Goal: Register for event/course

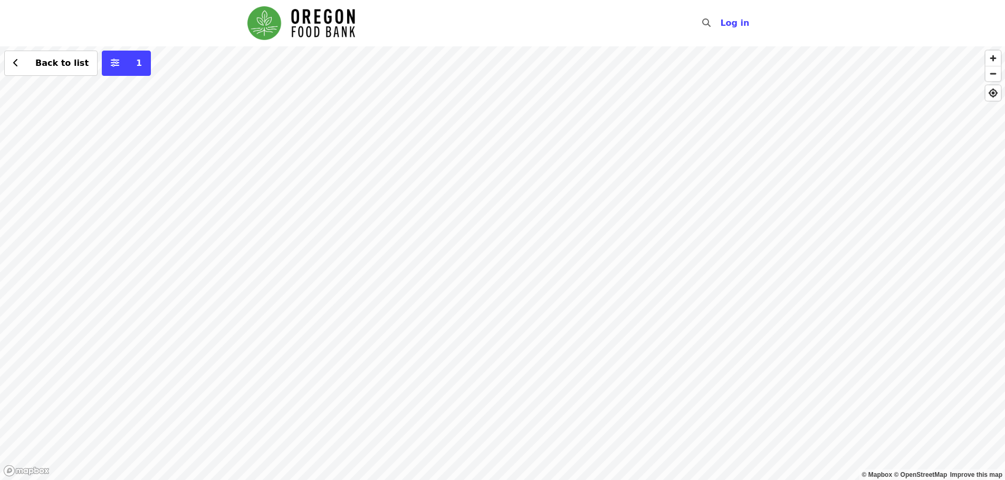
drag, startPoint x: 226, startPoint y: 378, endPoint x: 448, endPoint y: 285, distance: 240.7
click at [448, 285] on div "Back to list 1" at bounding box center [502, 263] width 1005 height 434
drag, startPoint x: 612, startPoint y: 246, endPoint x: 511, endPoint y: 394, distance: 179.4
click at [511, 394] on div "Back to list 1" at bounding box center [502, 263] width 1005 height 434
click at [535, 174] on div "Back to list 1" at bounding box center [502, 263] width 1005 height 434
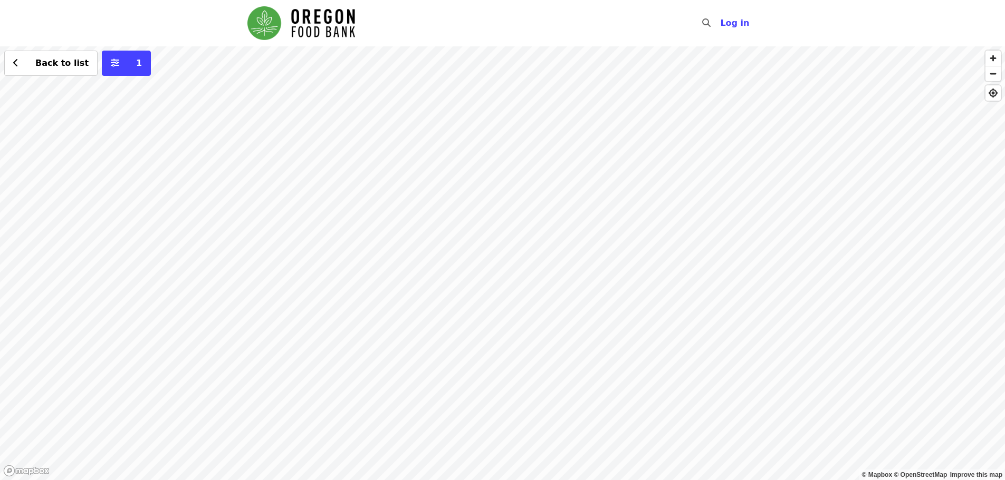
click at [562, 111] on div "Back to list 1" at bounding box center [502, 263] width 1005 height 434
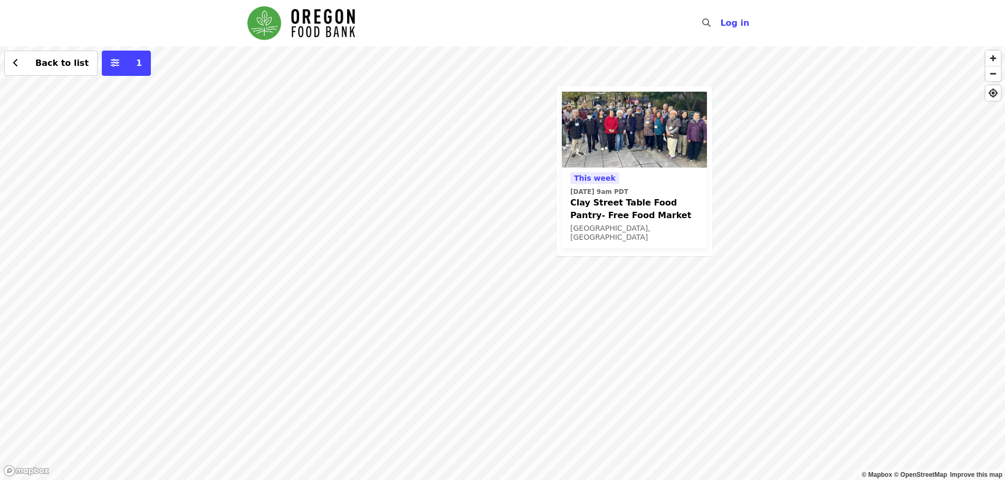
drag, startPoint x: 324, startPoint y: 299, endPoint x: 798, endPoint y: 91, distance: 517.0
click at [798, 91] on div "This week Thu, Oct 16 @ 9am PDT Clay Street Table Food Pantry- Free Food Market…" at bounding box center [502, 263] width 1005 height 434
click at [262, 219] on div "This week Thu, Oct 16 @ 9am PDT Clay Street Table Food Pantry- Free Food Market…" at bounding box center [502, 263] width 1005 height 434
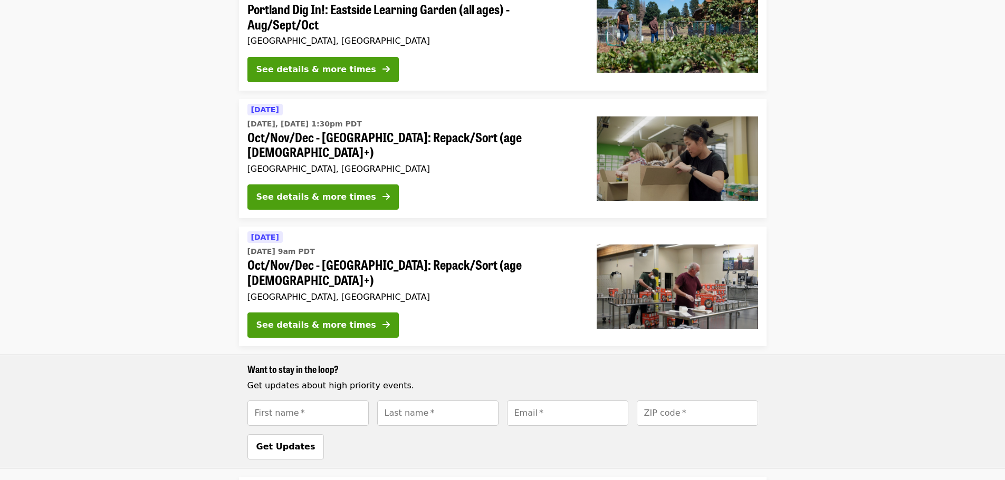
scroll to position [316, 0]
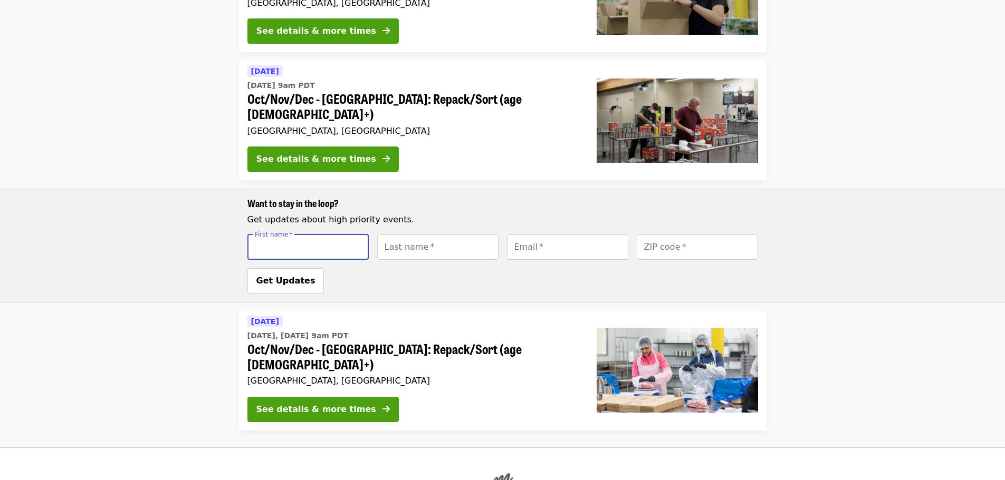
click at [316, 235] on input "First name   *" at bounding box center [307, 247] width 121 height 25
type input "*******"
type input "********"
type input "**********"
type input "*****"
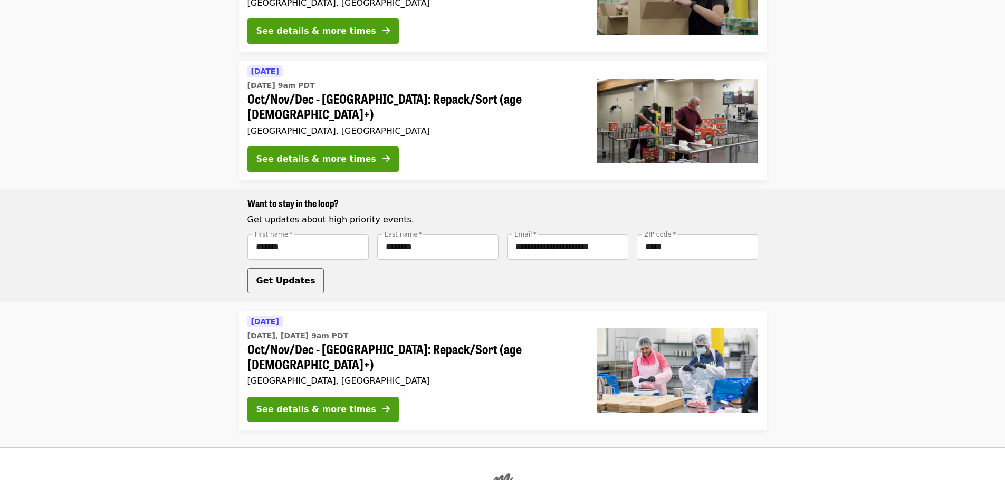
click at [276, 276] on span "Get Updates" at bounding box center [285, 281] width 59 height 10
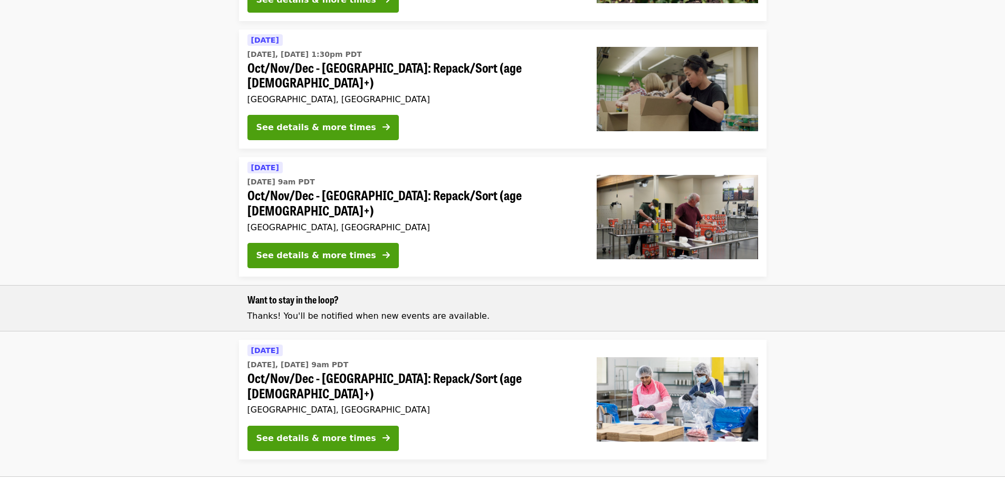
scroll to position [0, 0]
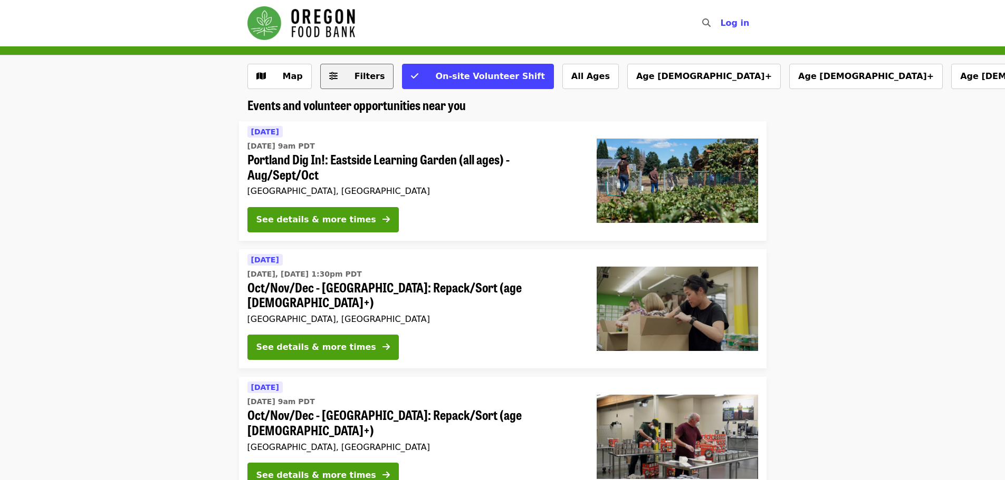
click at [340, 78] on button "Filters" at bounding box center [357, 76] width 74 height 25
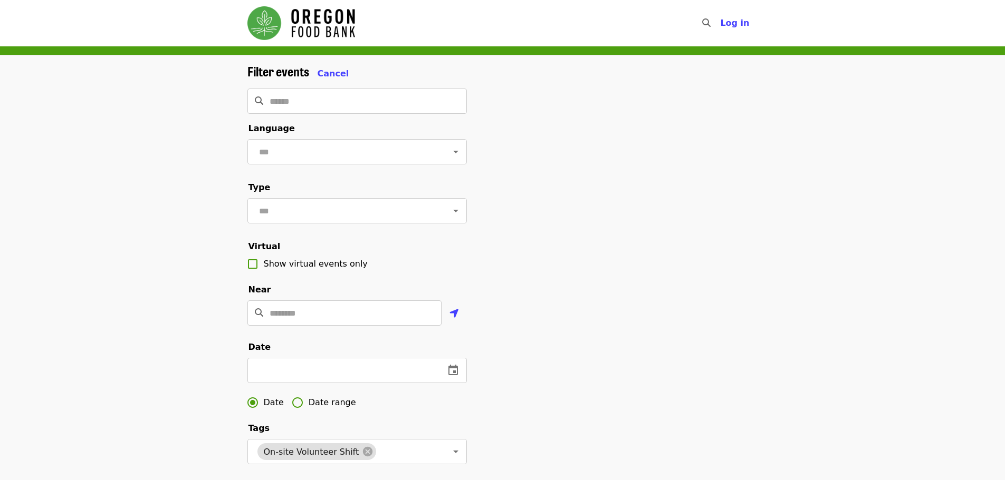
click at [340, 78] on span "Cancel" at bounding box center [334, 74] width 32 height 10
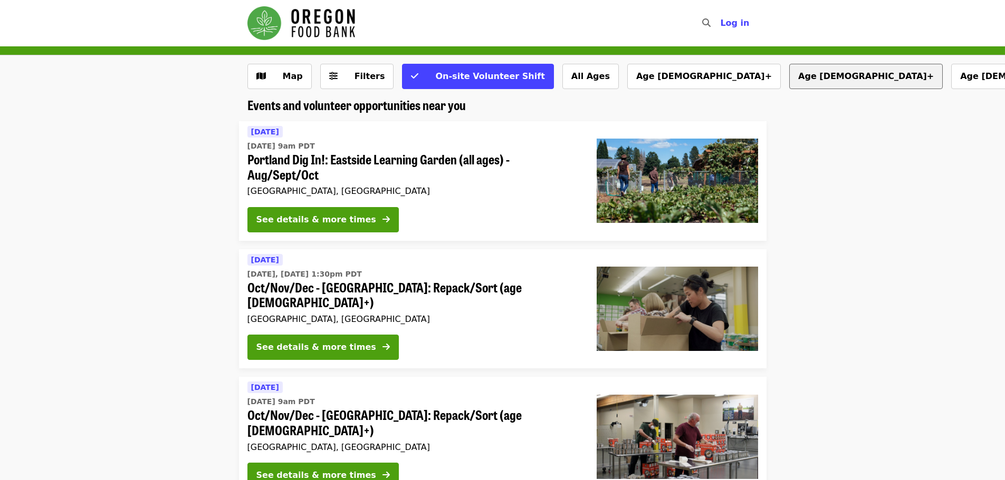
click at [789, 78] on button "Age [DEMOGRAPHIC_DATA]+" at bounding box center [865, 76] width 153 height 25
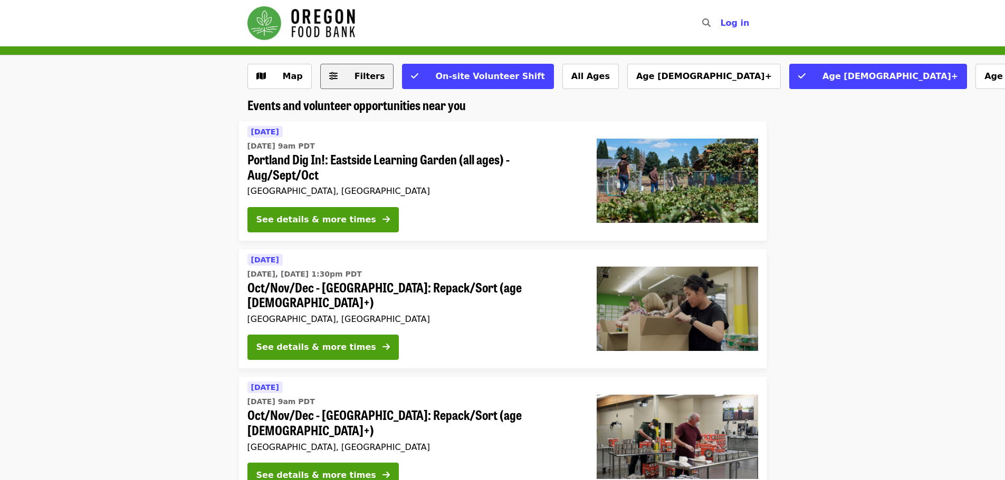
click at [367, 75] on span "Filters" at bounding box center [369, 76] width 31 height 10
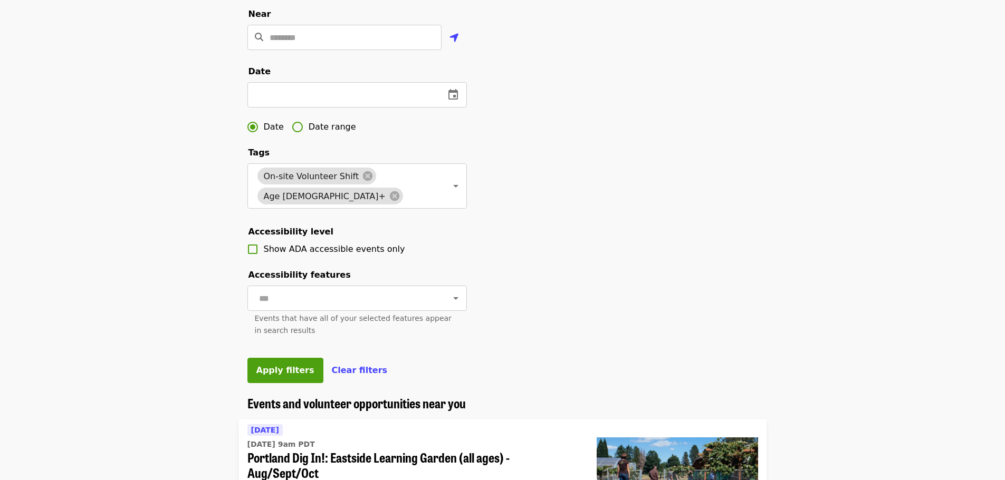
scroll to position [316, 0]
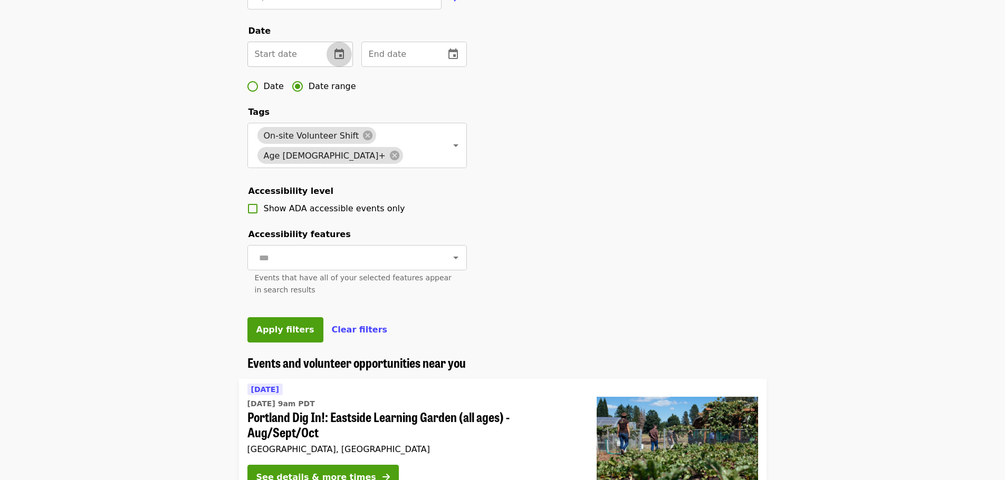
click at [339, 61] on icon "change date" at bounding box center [339, 54] width 13 height 13
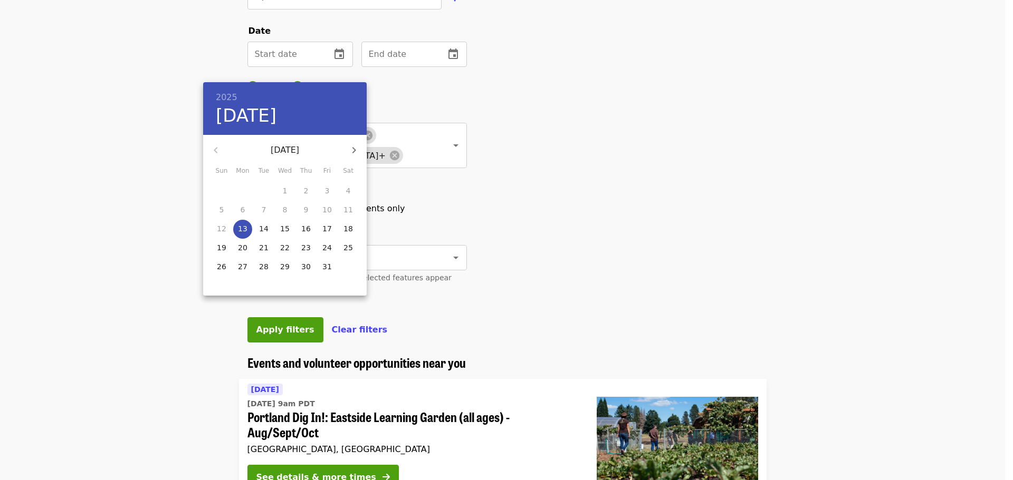
click at [353, 229] on span "18" at bounding box center [348, 229] width 19 height 11
type input "**********"
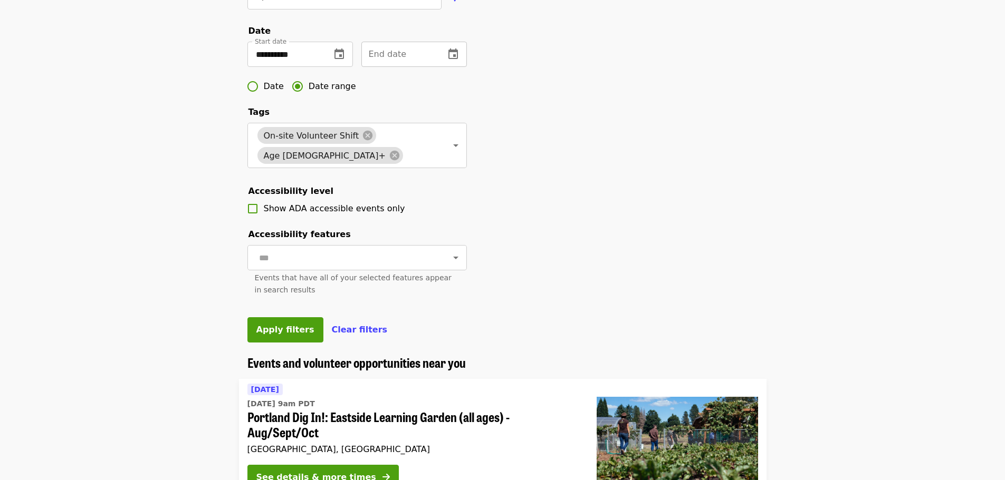
click at [457, 59] on icon "change date" at bounding box center [452, 54] width 9 height 11
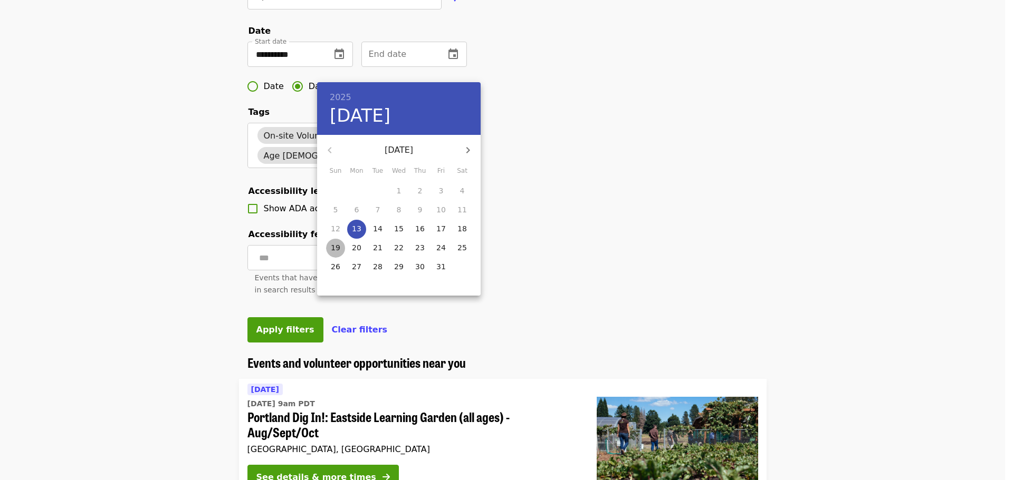
click at [338, 242] on button "19" at bounding box center [335, 248] width 19 height 19
type input "**********"
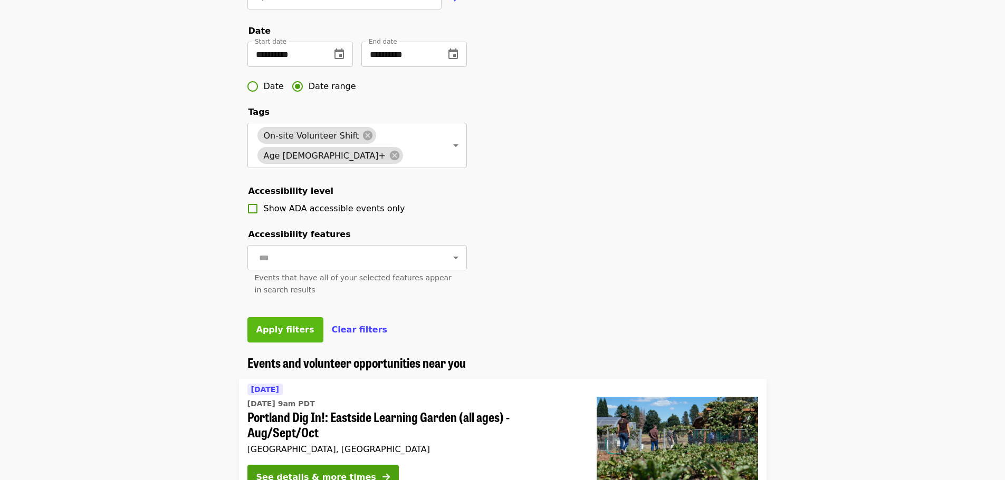
click at [265, 335] on span "Apply filters" at bounding box center [285, 330] width 58 height 10
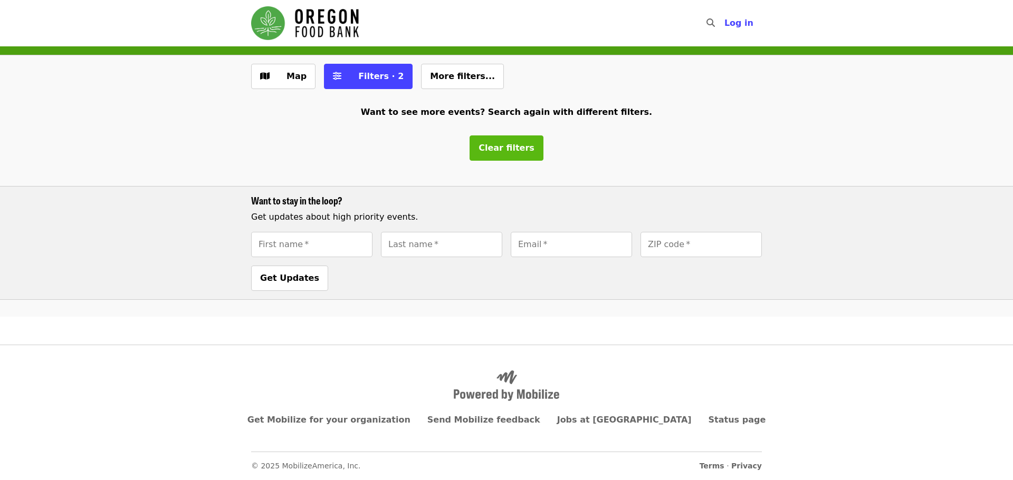
click at [511, 149] on span "Clear filters" at bounding box center [506, 148] width 56 height 10
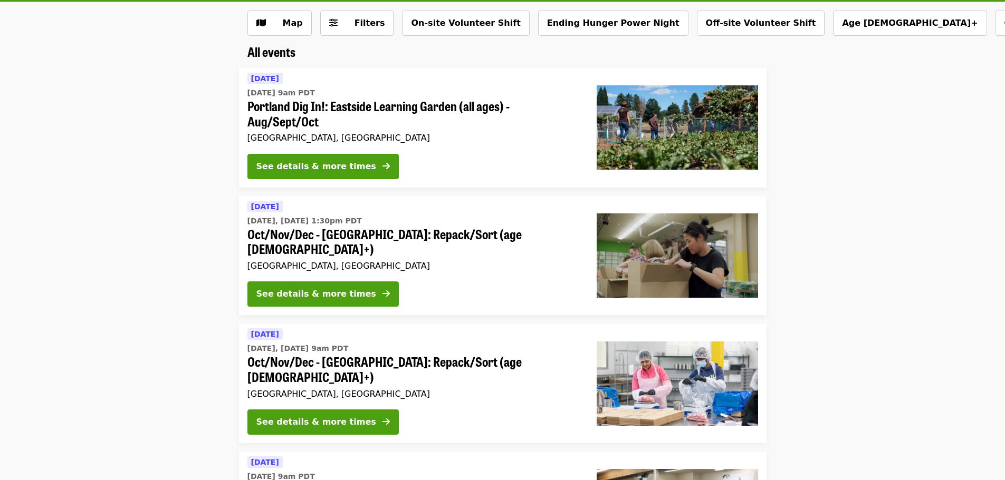
scroll to position [53, 0]
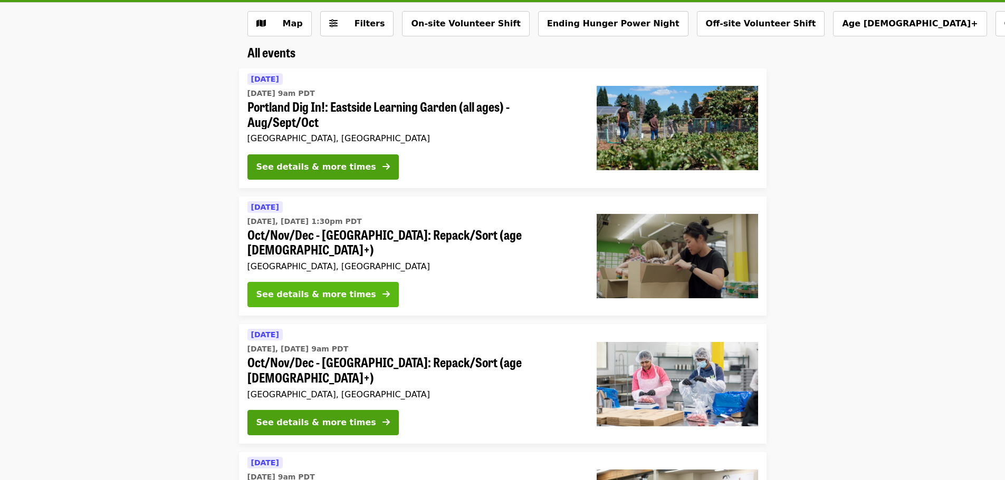
click at [320, 289] on div "See details & more times" at bounding box center [316, 295] width 120 height 13
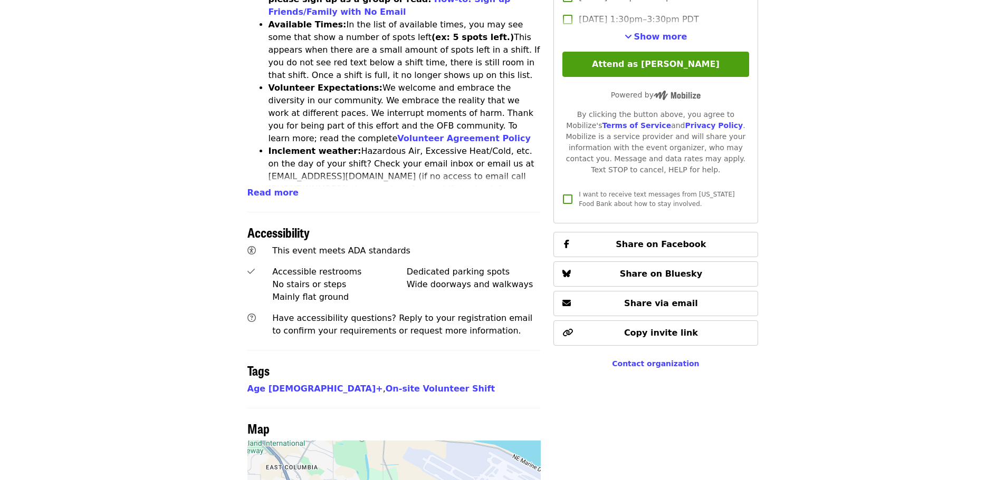
scroll to position [633, 0]
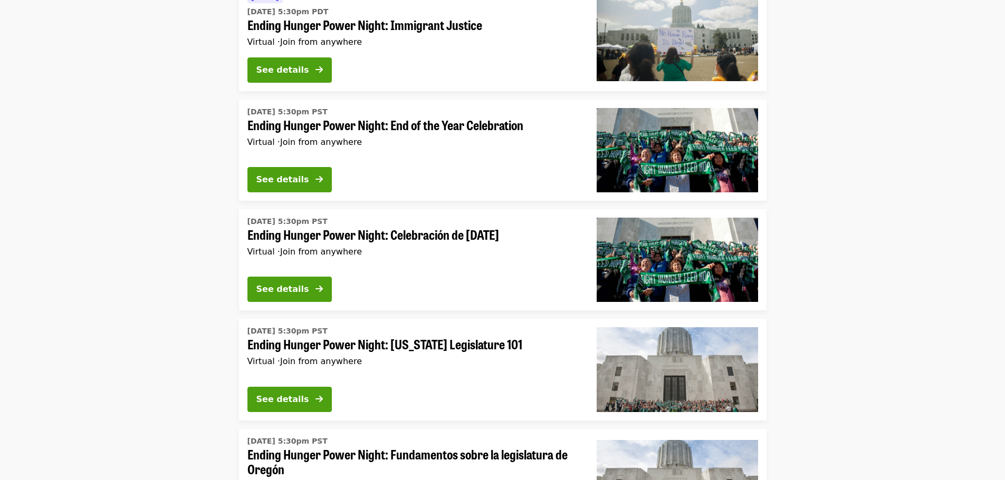
scroll to position [1160, 0]
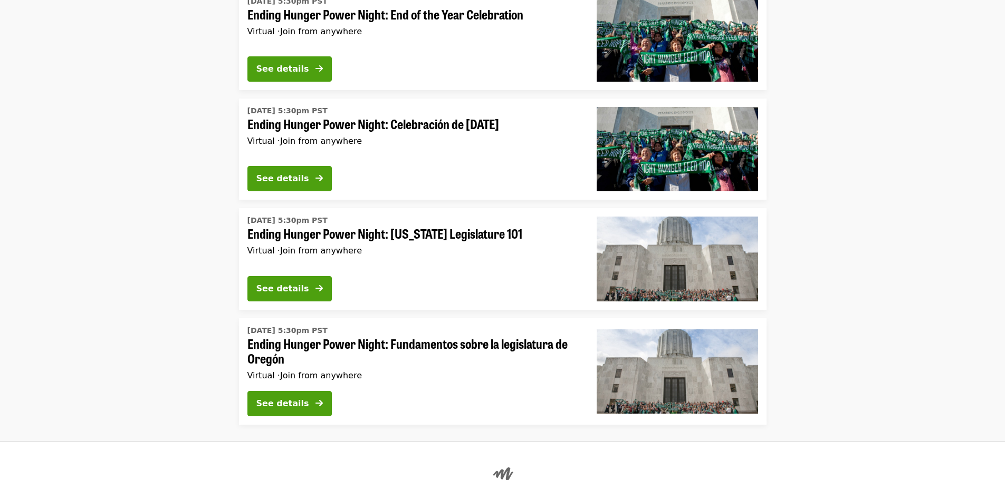
click at [486, 226] on span "Ending Hunger Power Night: Oregon Legislature 101" at bounding box center [413, 233] width 332 height 15
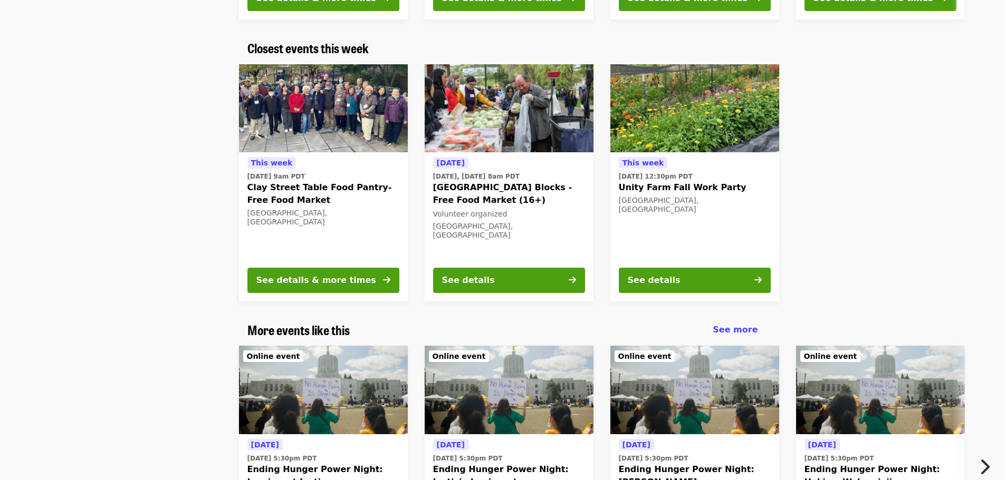
scroll to position [1213, 0]
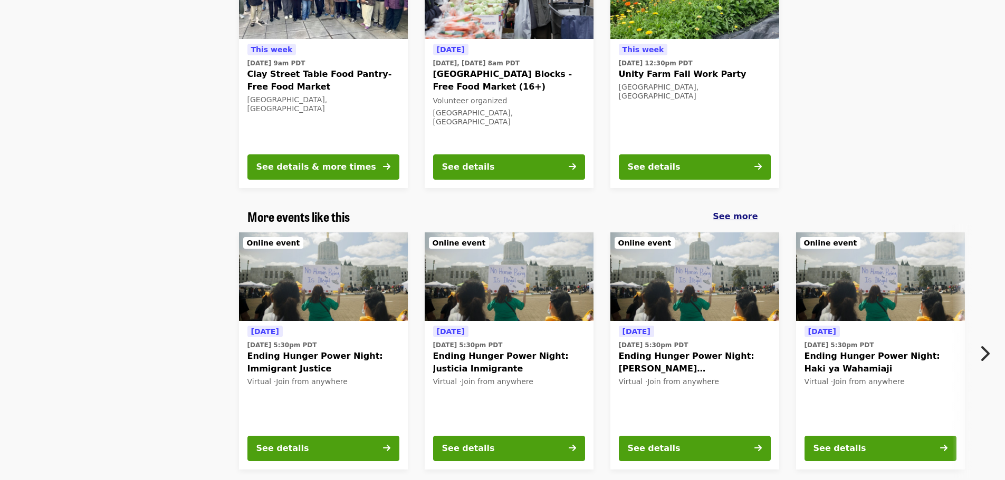
click at [725, 211] on span "See more" at bounding box center [735, 216] width 45 height 10
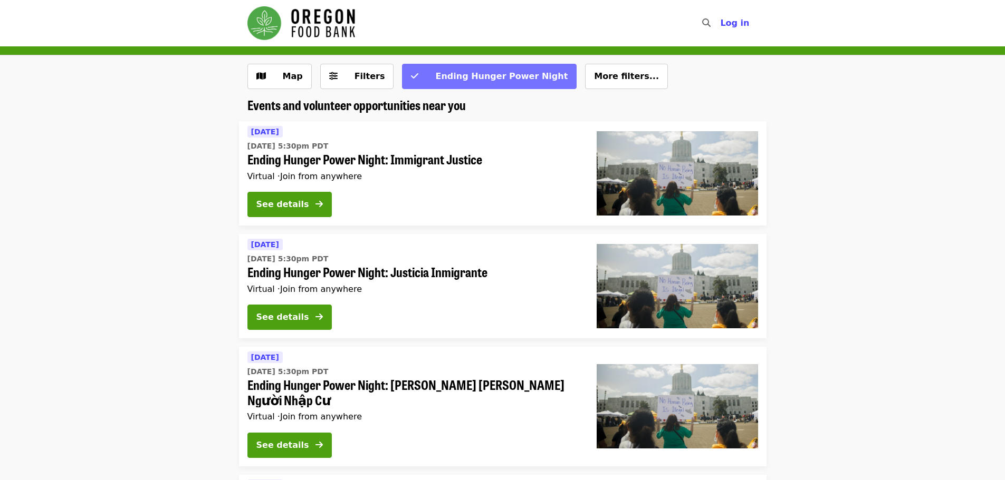
click at [473, 83] on button "Ending Hunger Power Night" at bounding box center [489, 76] width 175 height 25
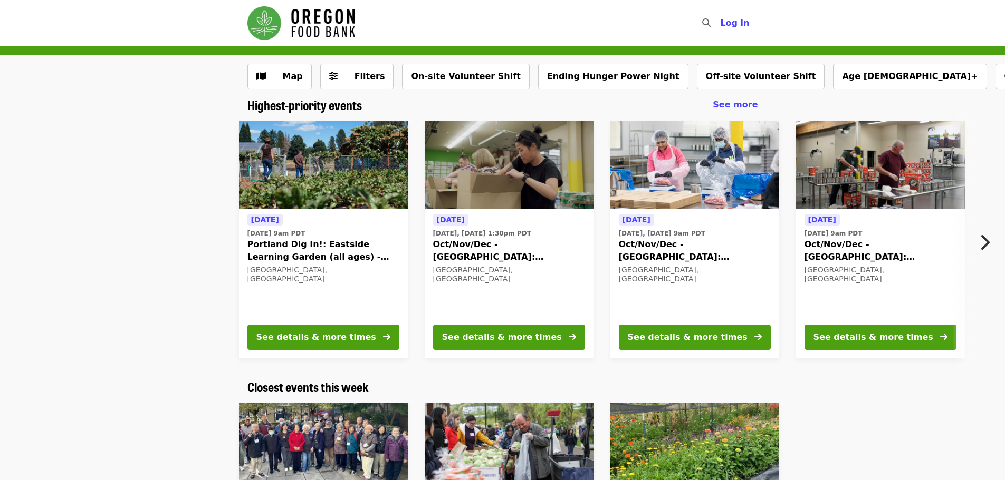
click at [473, 83] on button "On-site Volunteer Shift" at bounding box center [465, 76] width 127 height 25
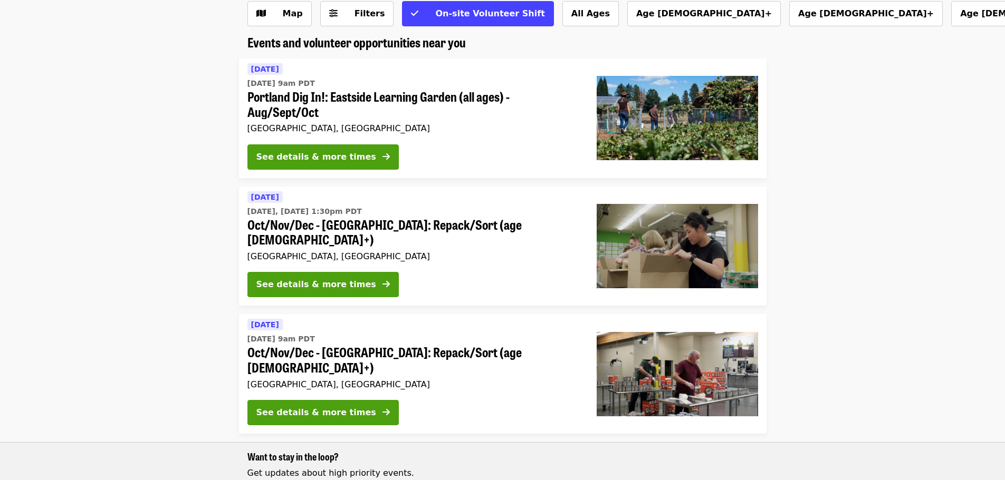
scroll to position [4, 0]
